Goal: Transaction & Acquisition: Book appointment/travel/reservation

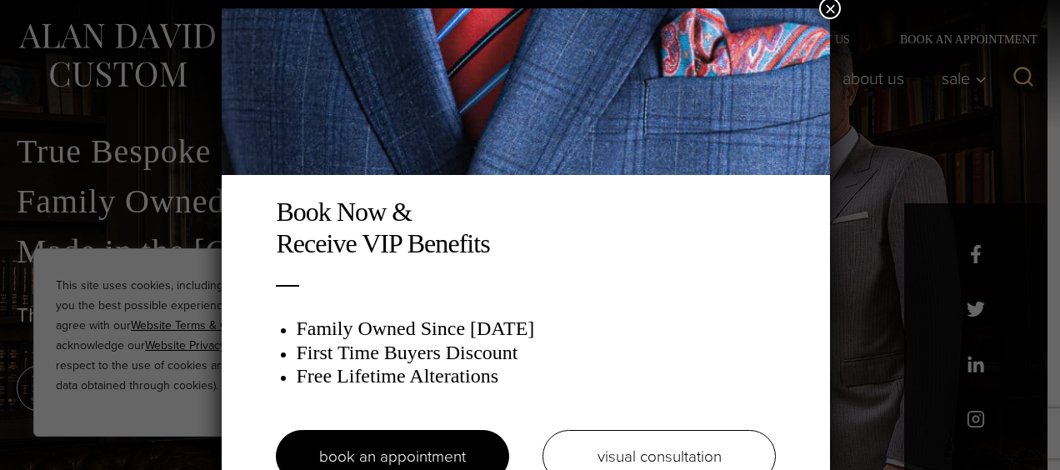
click at [832, 8] on button "×" at bounding box center [830, 8] width 22 height 22
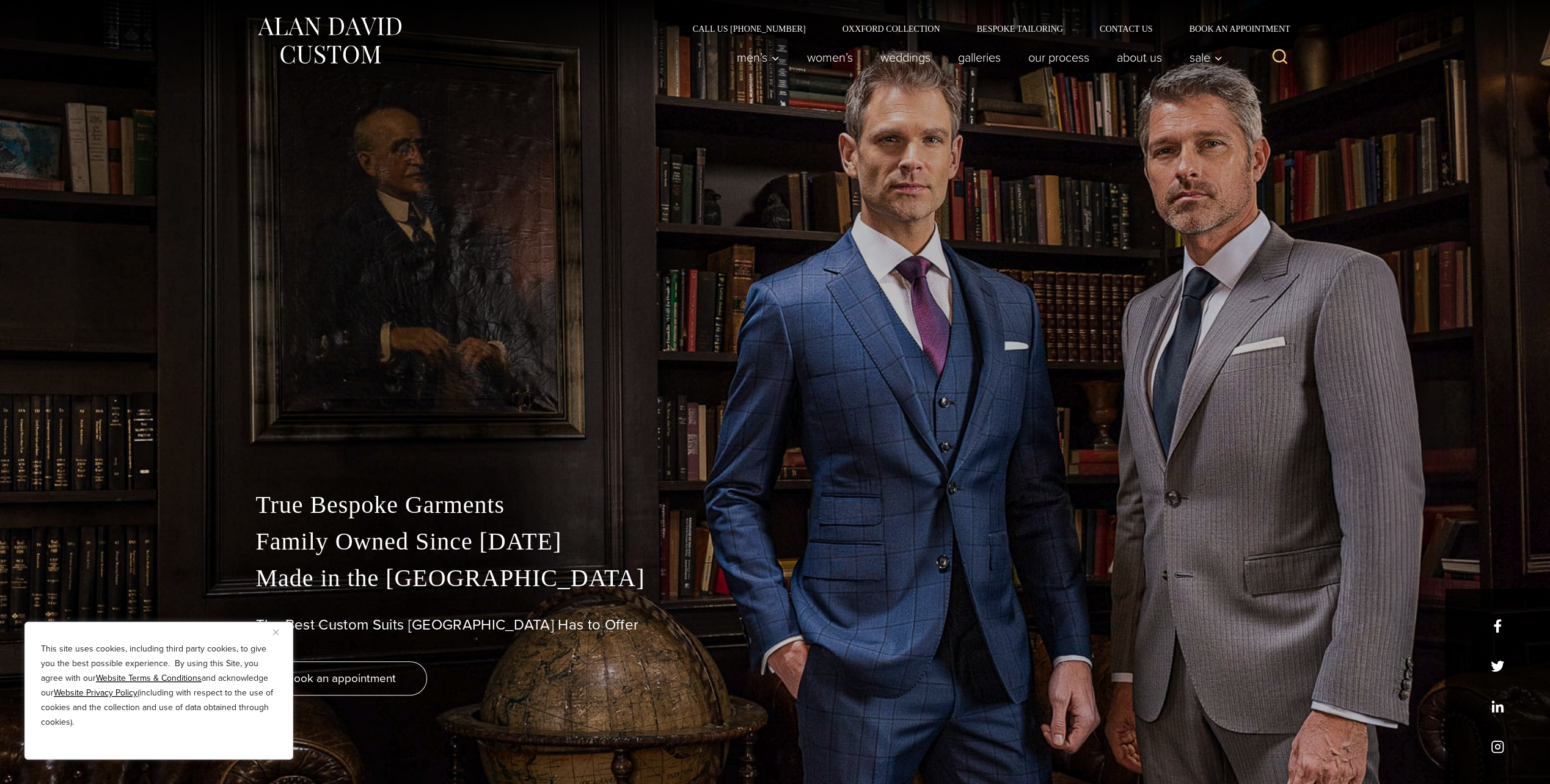
click at [280, 344] on button "Close" at bounding box center [281, 632] width 15 height 15
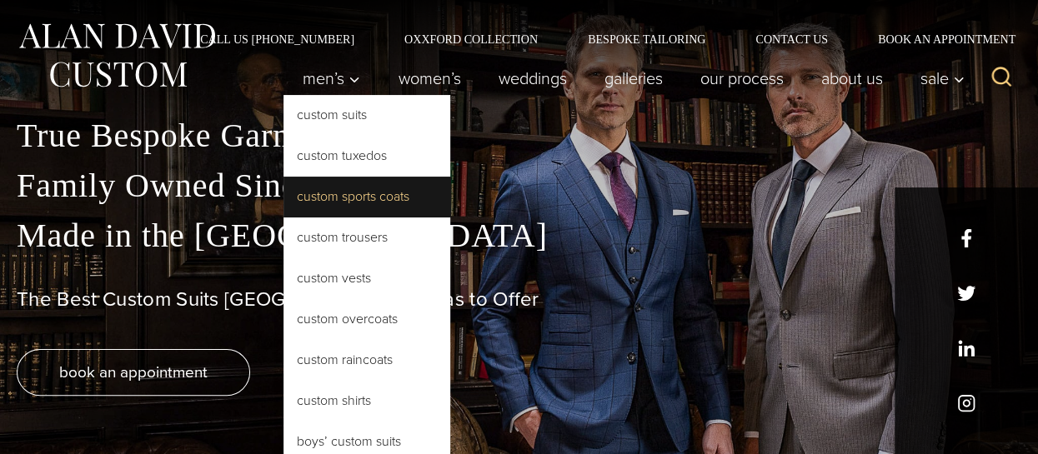
click at [384, 208] on link "Custom Sports Coats" at bounding box center [366, 197] width 167 height 40
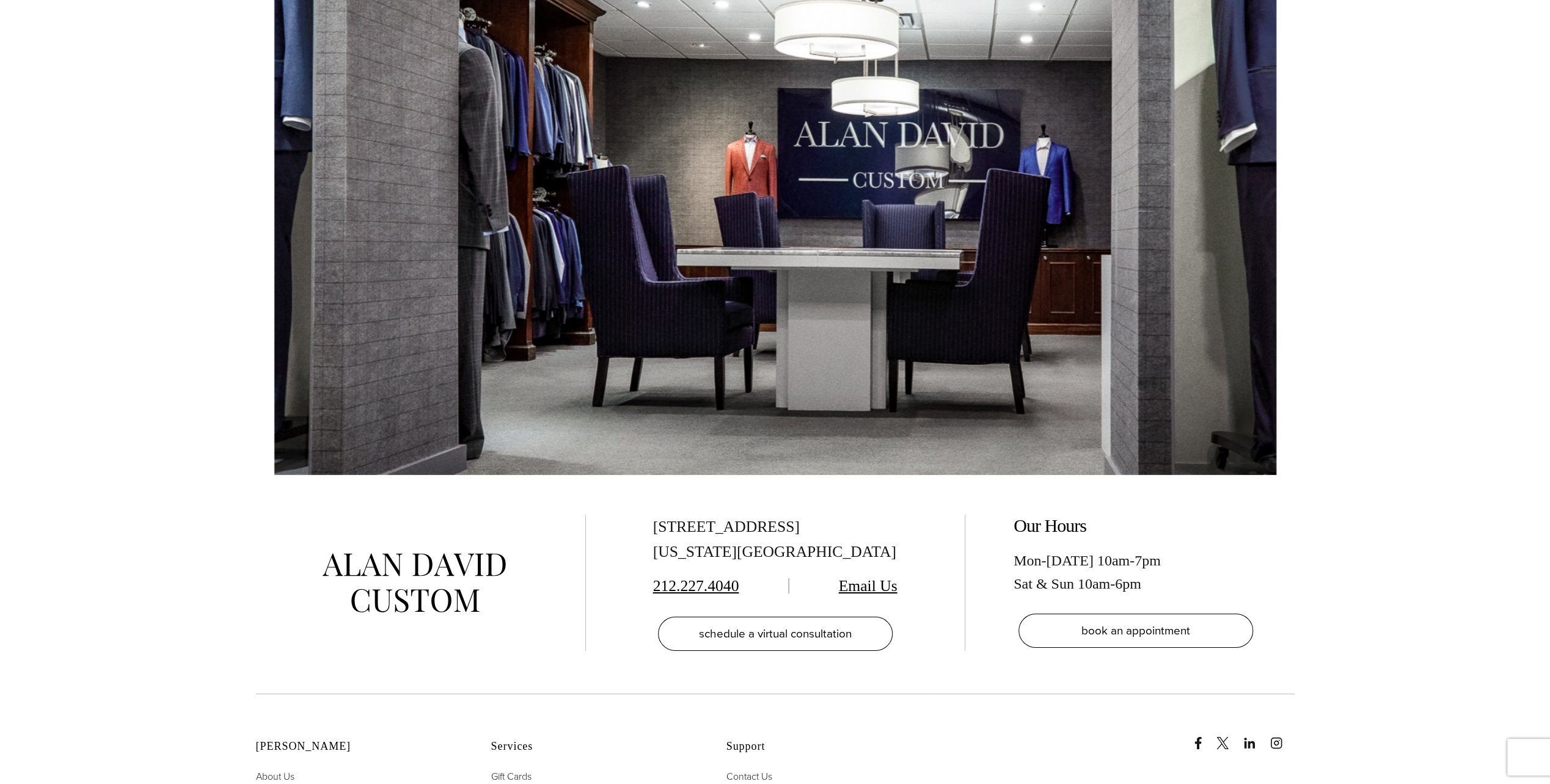
scroll to position [8515, 0]
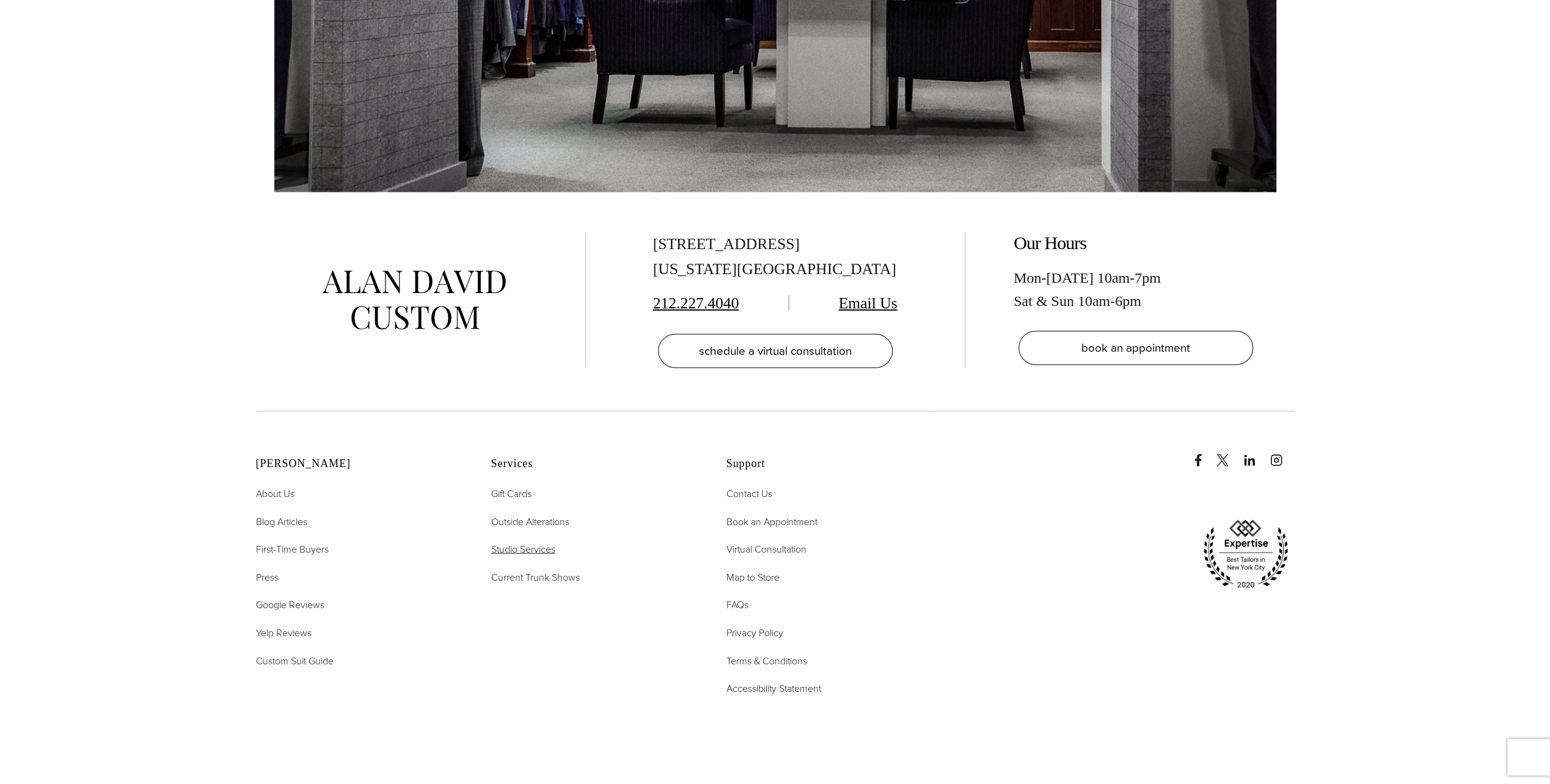
scroll to position [3105, 0]
